Goal: Task Accomplishment & Management: Use online tool/utility

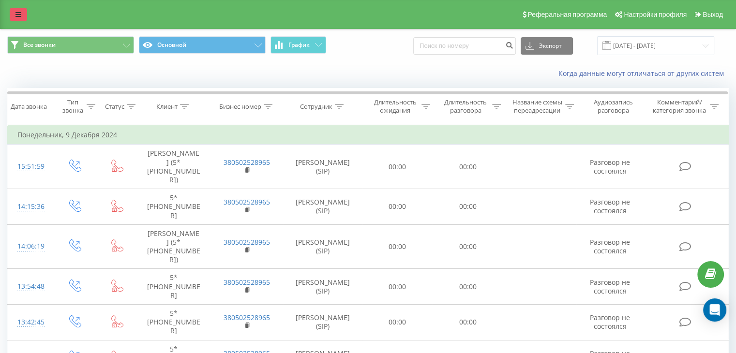
click at [16, 15] on icon at bounding box center [18, 14] width 6 height 7
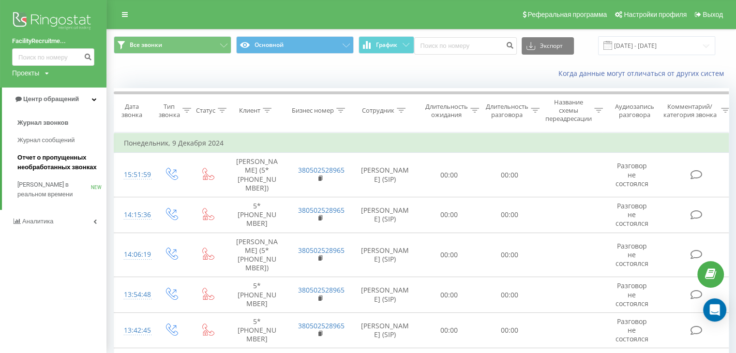
click at [35, 161] on span "Отчет о пропущенных необработанных звонках" at bounding box center [59, 162] width 84 height 19
click at [54, 160] on span "Отчет о пропущенных необработанных звонках" at bounding box center [59, 162] width 84 height 19
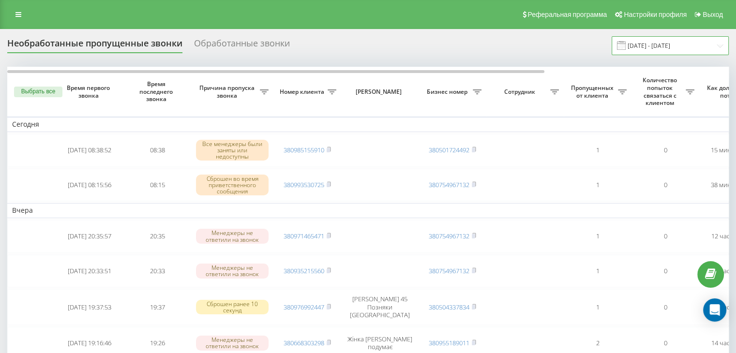
click at [650, 43] on input "[DATE] - [DATE]" at bounding box center [669, 45] width 117 height 19
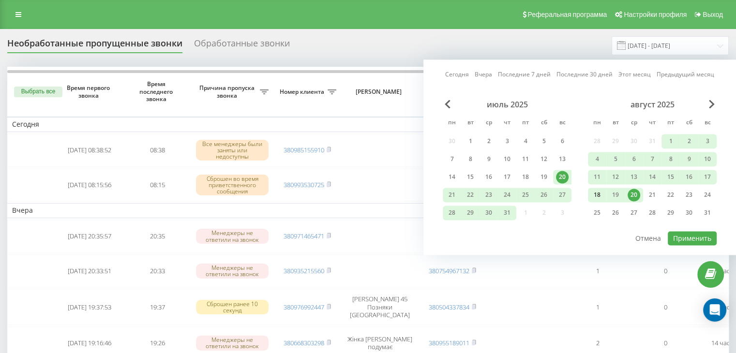
click at [592, 194] on div "18" at bounding box center [597, 195] width 13 height 13
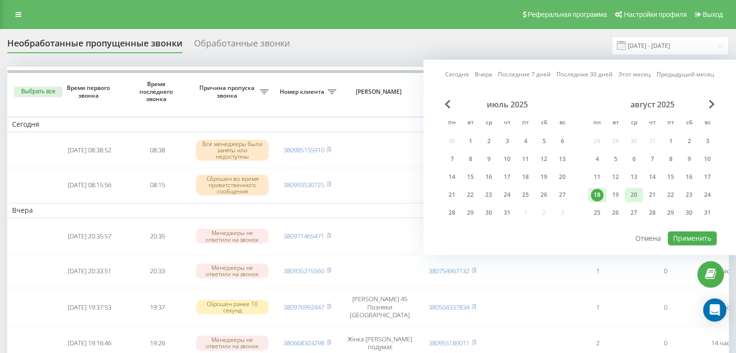
click at [637, 195] on div "20" at bounding box center [633, 195] width 13 height 13
click at [697, 232] on button "Применить" at bounding box center [691, 238] width 49 height 14
type input "[DATE] - [DATE]"
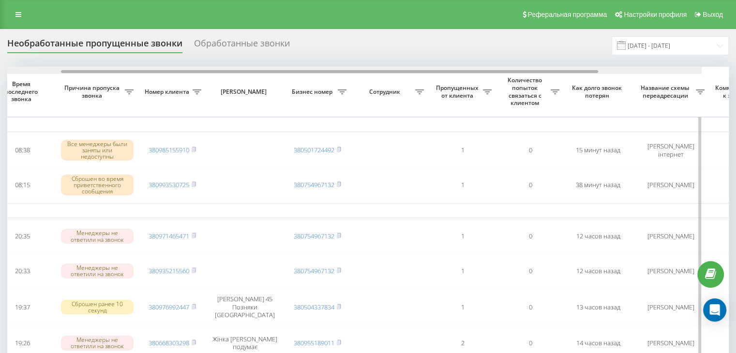
scroll to position [0, 137]
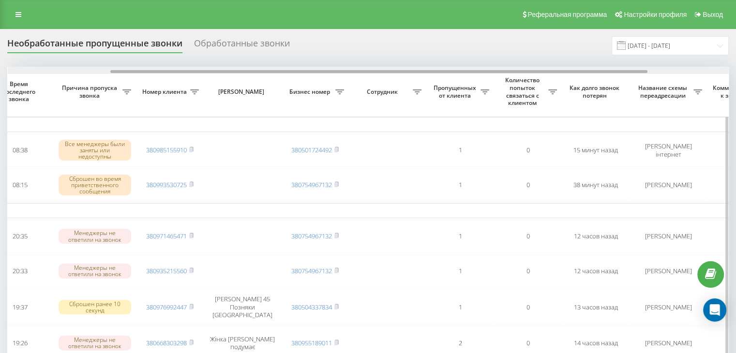
drag, startPoint x: 356, startPoint y: 71, endPoint x: 458, endPoint y: 80, distance: 102.9
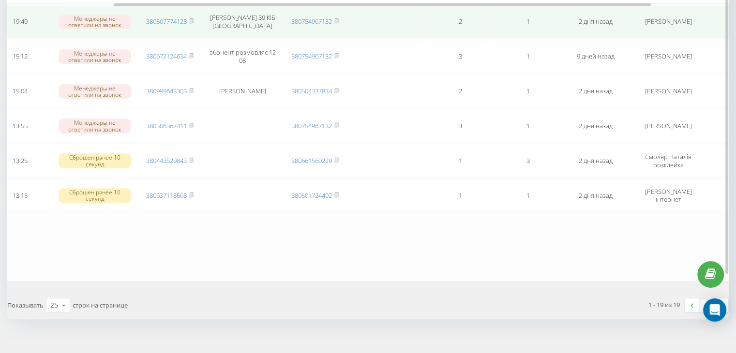
scroll to position [622, 0]
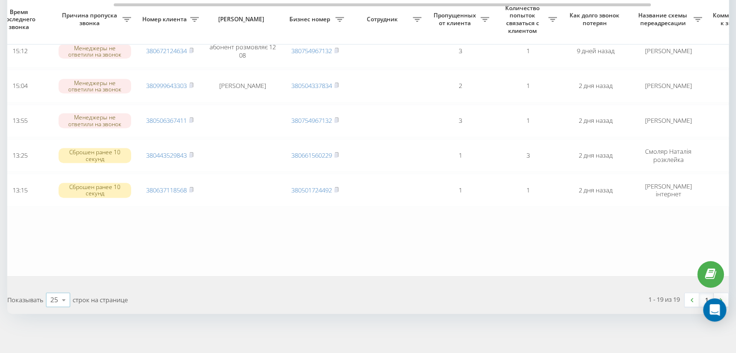
click at [69, 293] on icon at bounding box center [64, 300] width 15 height 19
click at [63, 266] on div "50" at bounding box center [57, 272] width 23 height 14
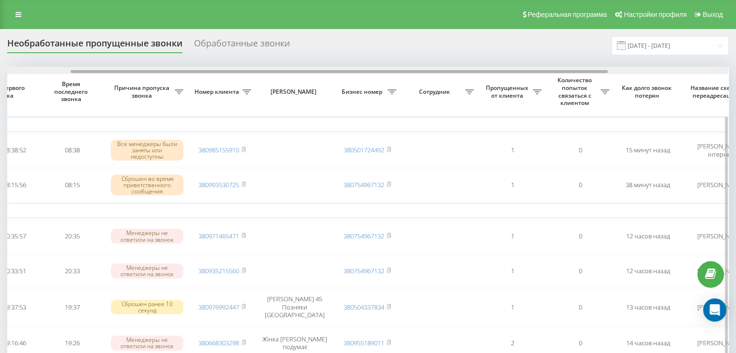
scroll to position [0, 125]
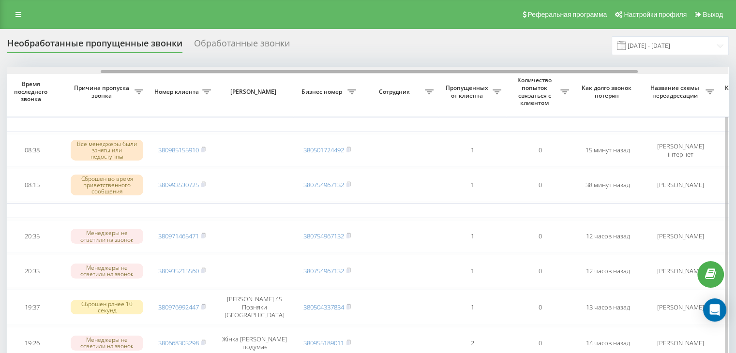
drag, startPoint x: 392, startPoint y: 72, endPoint x: 486, endPoint y: 78, distance: 93.5
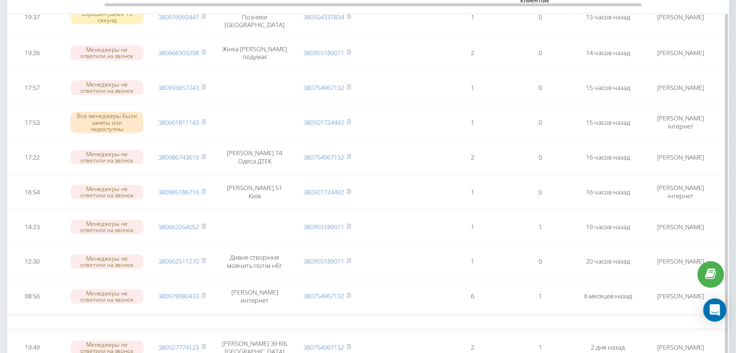
scroll to position [0, 0]
